Goal: Obtain resource: Download file/media

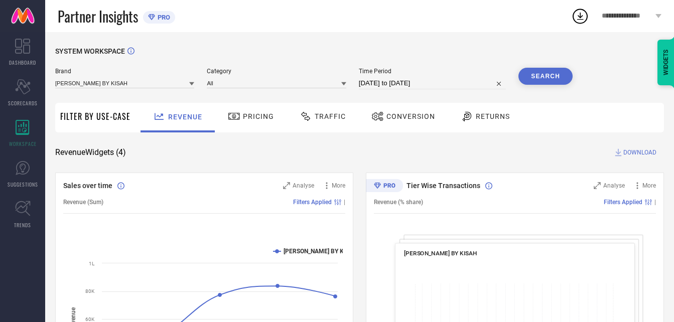
click at [410, 120] on span "Conversion" at bounding box center [411, 116] width 49 height 8
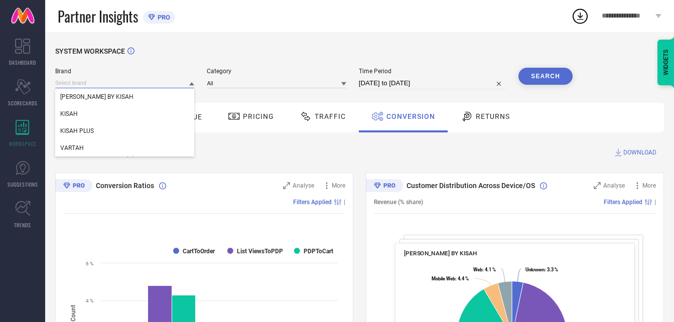
click at [172, 86] on input at bounding box center [124, 83] width 139 height 11
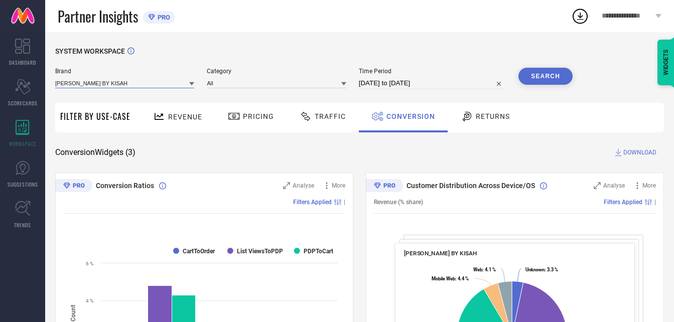
click at [162, 88] on input at bounding box center [124, 83] width 139 height 11
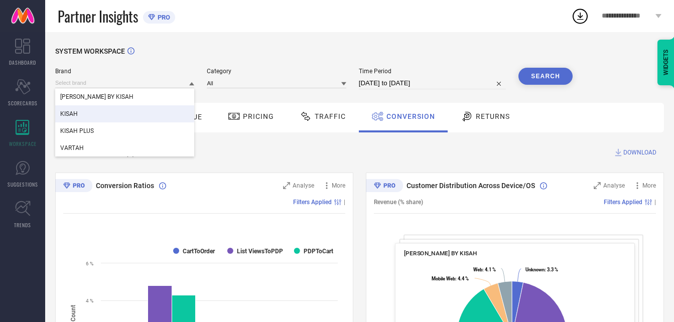
click at [95, 112] on div "KISAH" at bounding box center [124, 113] width 139 height 17
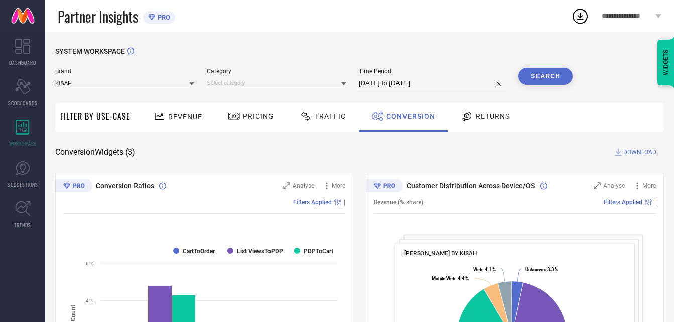
click at [346, 85] on icon at bounding box center [343, 84] width 5 height 4
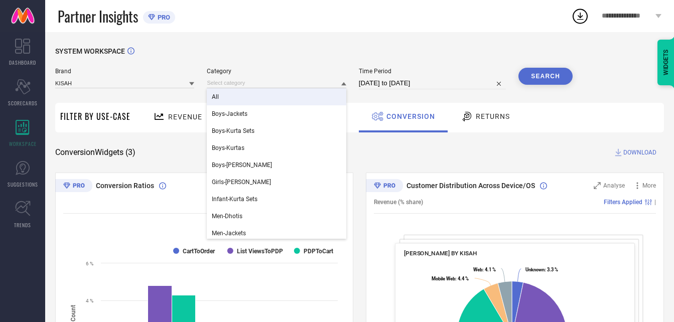
click at [274, 101] on div "All" at bounding box center [276, 96] width 139 height 17
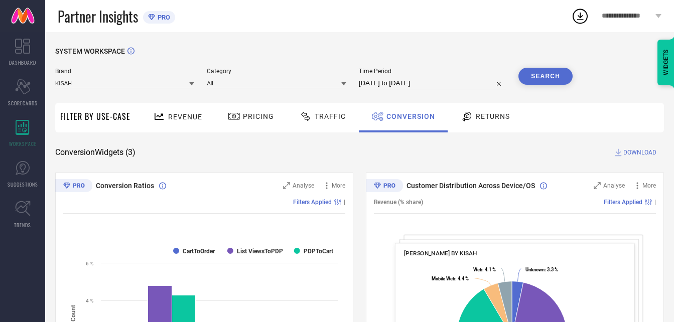
select select "8"
select select "2025"
select select "9"
select select "2025"
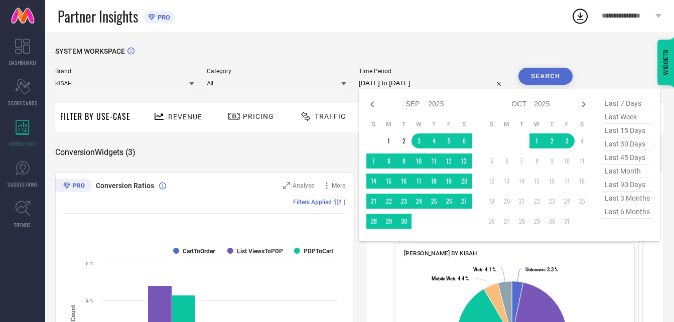
click at [461, 87] on input "[DATE] to [DATE]" at bounding box center [432, 83] width 147 height 12
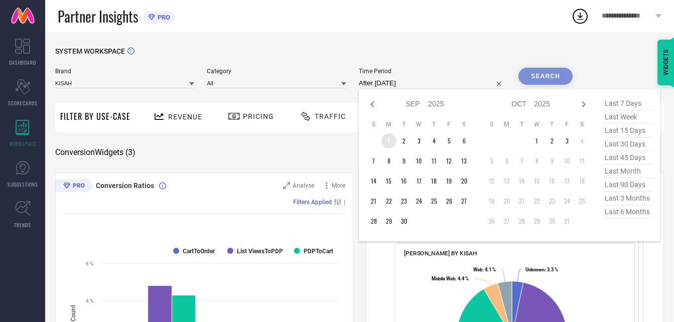
click at [391, 142] on td "1" at bounding box center [388, 141] width 15 height 15
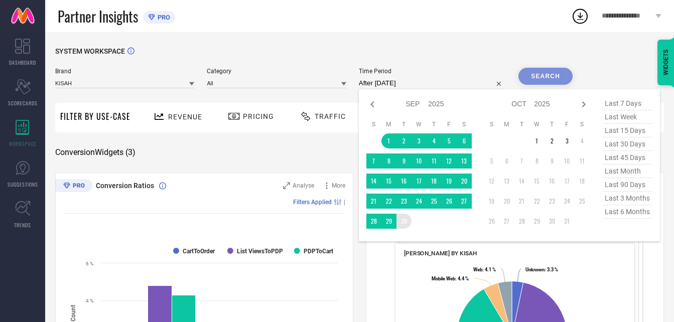
type input "[DATE] to [DATE]"
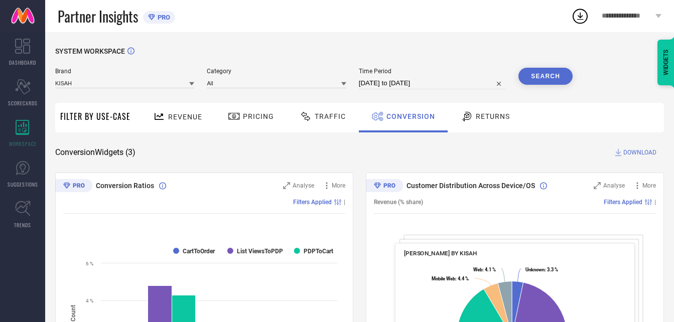
click at [552, 79] on button "Search" at bounding box center [546, 76] width 54 height 17
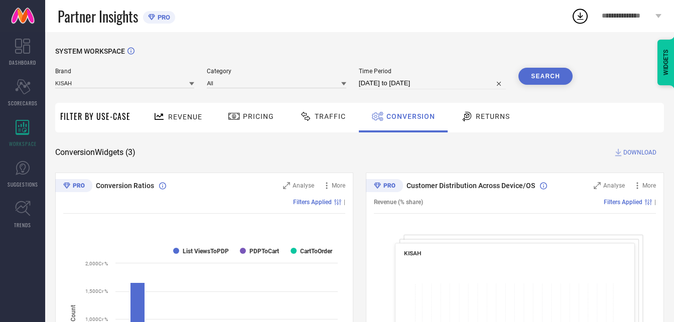
click at [557, 73] on button "Search" at bounding box center [546, 76] width 54 height 17
click at [629, 157] on span "DOWNLOAD" at bounding box center [639, 153] width 33 height 10
click at [579, 20] on icon at bounding box center [580, 16] width 18 height 18
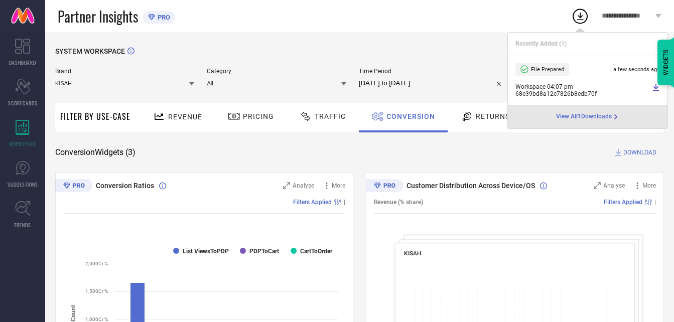
click at [406, 31] on div "Partner Insights PRO" at bounding box center [315, 16] width 514 height 32
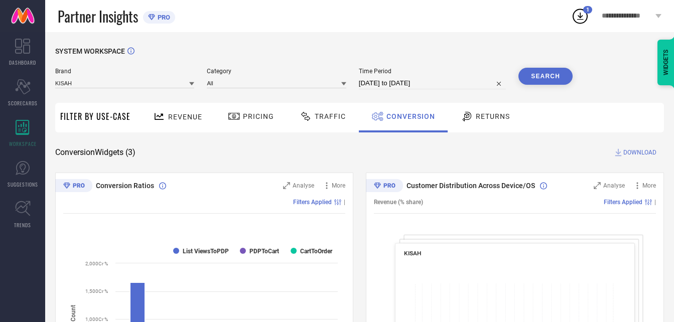
click at [194, 88] on div at bounding box center [191, 84] width 5 height 10
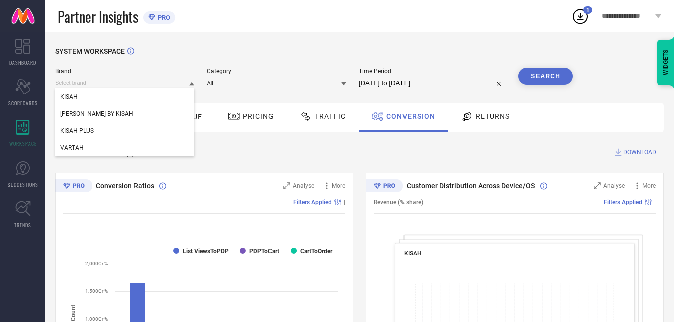
click at [230, 94] on div "Brand KISAH [PERSON_NAME] BY KISAH KISAH PLUS VARTAH Category All Time Period […" at bounding box center [314, 83] width 518 height 30
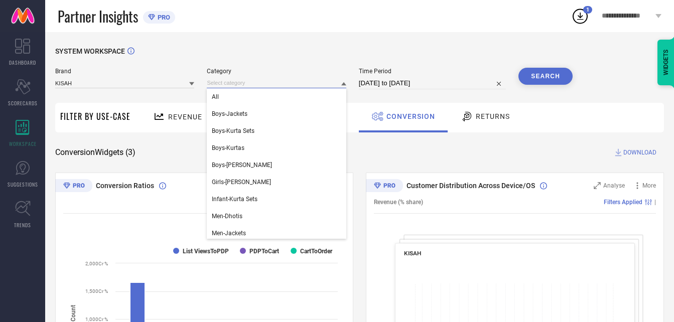
click at [302, 87] on input at bounding box center [276, 83] width 139 height 11
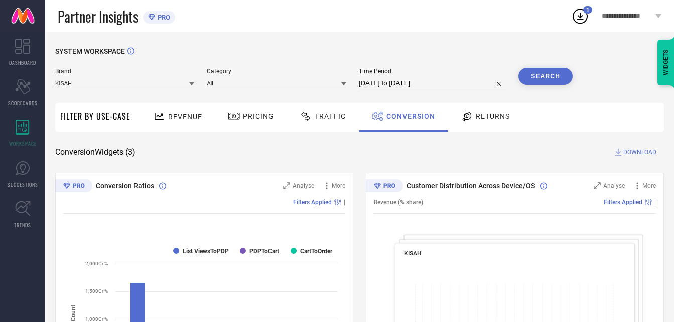
click at [545, 81] on button "Search" at bounding box center [546, 76] width 54 height 17
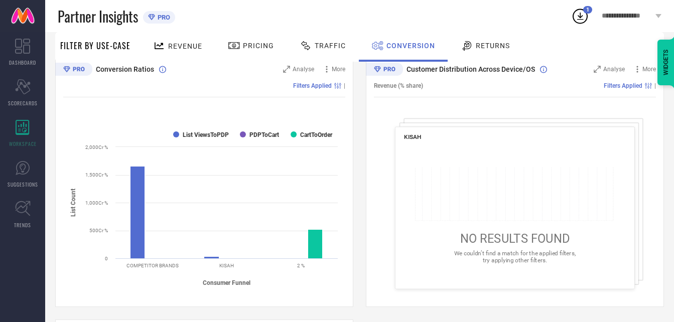
scroll to position [117, 0]
